Goal: Task Accomplishment & Management: Use online tool/utility

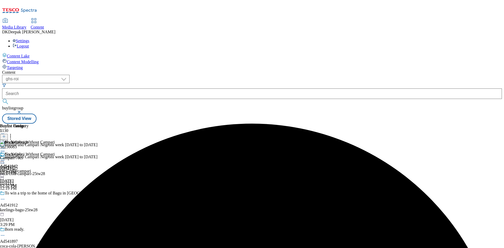
drag, startPoint x: 331, startPoint y: 151, endPoint x: 354, endPoint y: 69, distance: 84.5
click at [31, 152] on div "Coca Cola Ad541942 coca-cola-campari [DATE] 12:32 PM" at bounding box center [15, 170] width 31 height 36
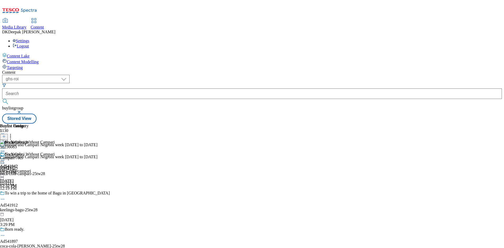
click at [3, 160] on circle at bounding box center [2, 160] width 1 height 1
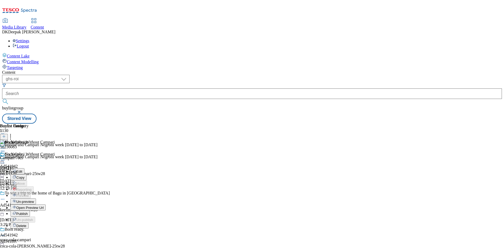
click at [28, 212] on span "Publish" at bounding box center [22, 214] width 12 height 4
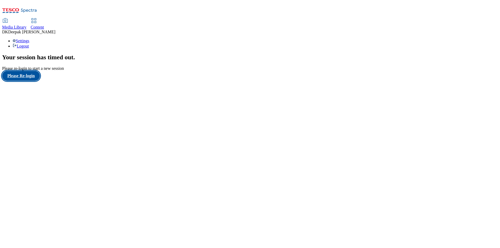
click at [28, 81] on button "Please Re-login" at bounding box center [21, 76] width 38 height 10
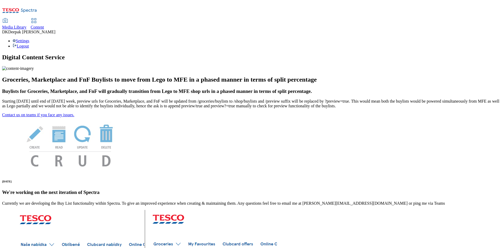
click at [44, 25] on span "Content" at bounding box center [37, 27] width 13 height 4
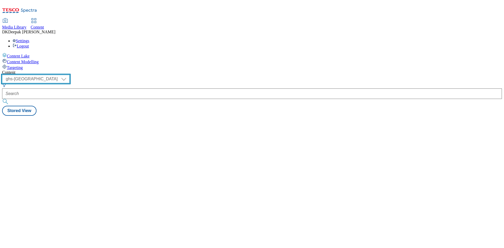
click at [70, 75] on select "ghs-roi ghs-[GEOGRAPHIC_DATA]" at bounding box center [36, 79] width 68 height 8
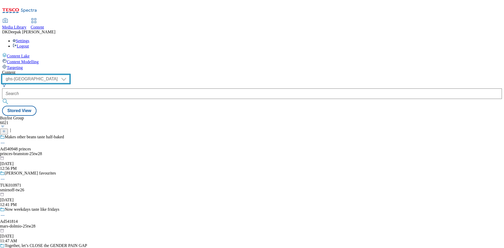
select select "ghs-roi"
click at [68, 75] on select "ghs-roi ghs-[GEOGRAPHIC_DATA]" at bounding box center [36, 79] width 68 height 8
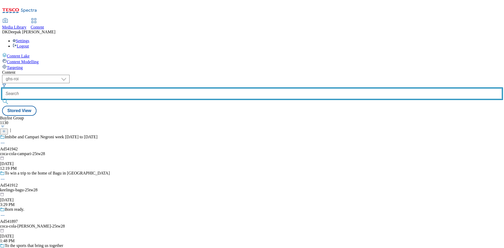
click at [120, 89] on input "text" at bounding box center [252, 94] width 500 height 11
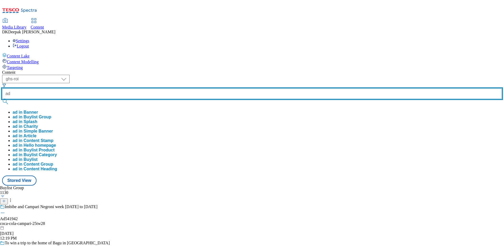
paste input "541942"
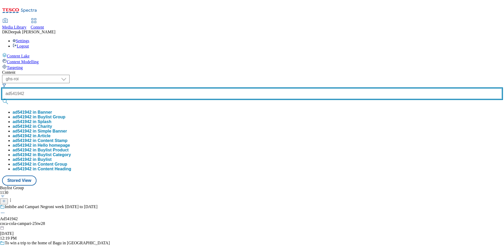
type input "ad541942"
click at [2, 99] on button "submit" at bounding box center [5, 101] width 7 height 5
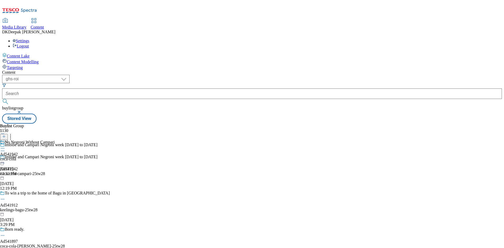
click at [55, 157] on div "coca-cola" at bounding box center [27, 159] width 55 height 5
click at [2, 148] on circle at bounding box center [1, 148] width 1 height 1
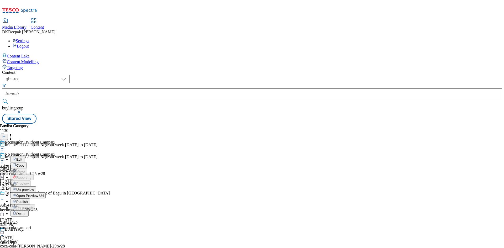
click at [44, 194] on span "Open Preview Url" at bounding box center [29, 196] width 27 height 4
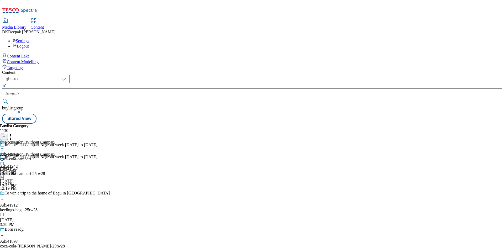
click at [5, 146] on icon at bounding box center [2, 148] width 5 height 5
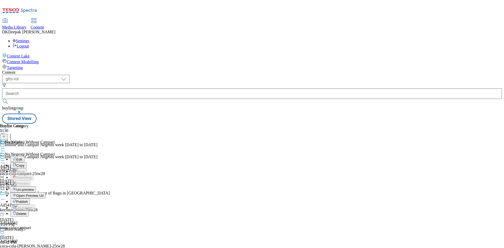
click at [28, 200] on span "Publish" at bounding box center [22, 202] width 12 height 4
